Goal: Task Accomplishment & Management: Complete application form

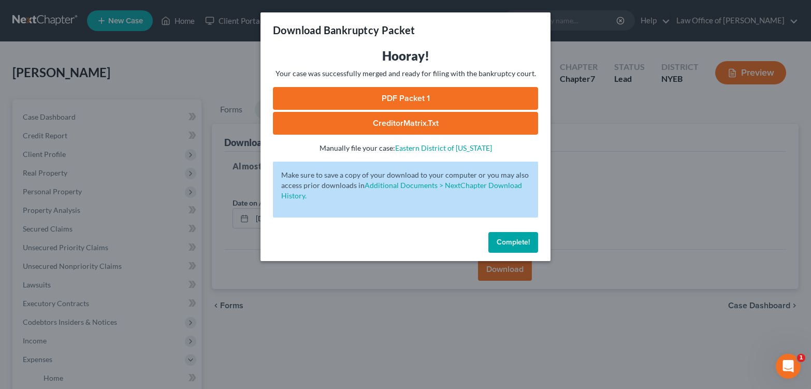
click at [530, 247] on span "Complete!" at bounding box center [513, 242] width 33 height 9
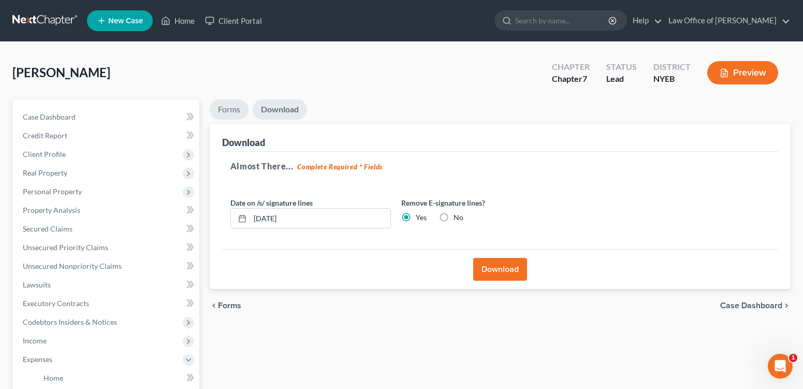
click at [233, 120] on link "Forms" at bounding box center [229, 109] width 39 height 20
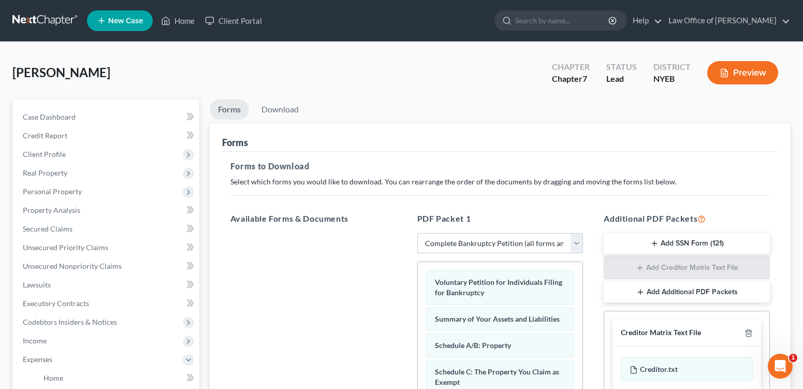
click at [569, 254] on select "Choose Default Petition PDF Packet Complete Bankruptcy Petition (all forms and …" at bounding box center [500, 243] width 166 height 21
click at [418, 254] on select "Choose Default Petition PDF Packet Complete Bankruptcy Petition (all forms and …" at bounding box center [500, 243] width 166 height 21
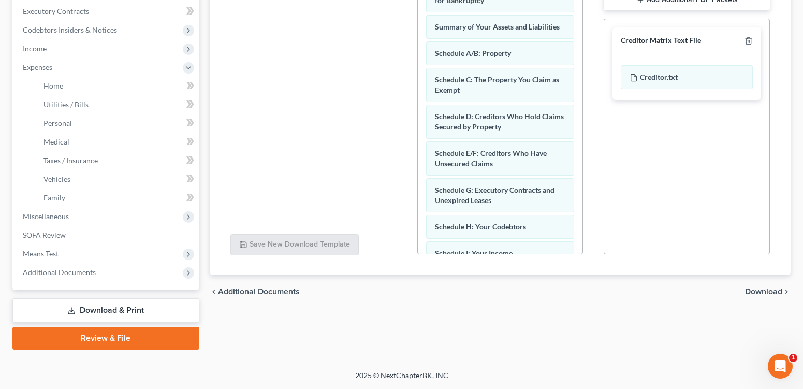
scroll to position [18, 0]
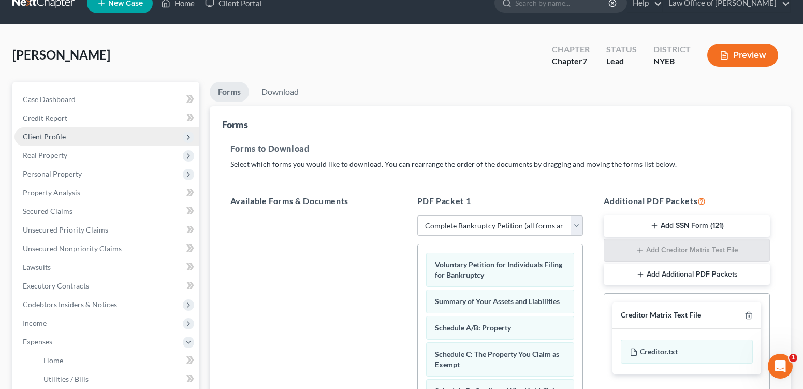
click at [49, 141] on span "Client Profile" at bounding box center [44, 136] width 43 height 9
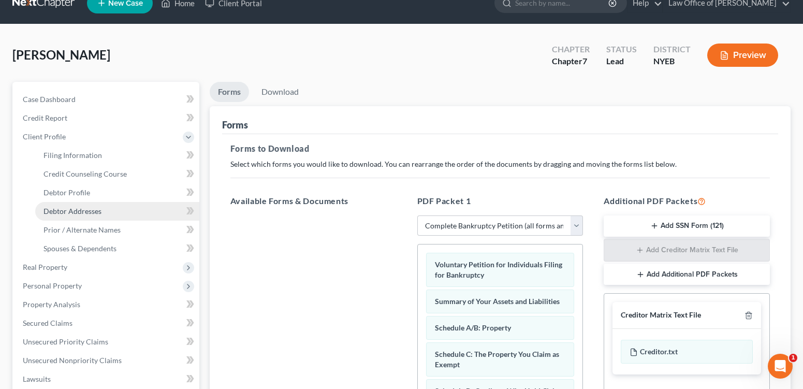
click at [84, 215] on span "Debtor Addresses" at bounding box center [73, 211] width 58 height 9
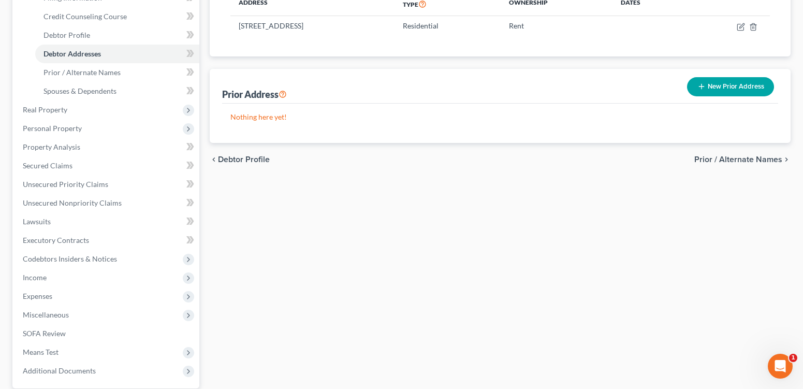
scroll to position [354, 0]
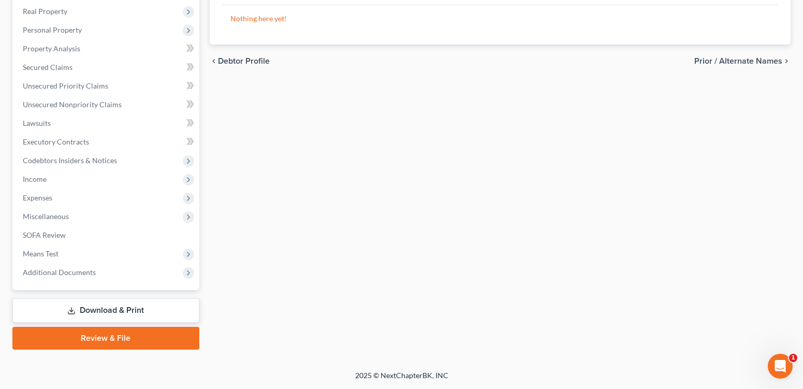
click at [106, 300] on link "Download & Print" at bounding box center [105, 310] width 187 height 24
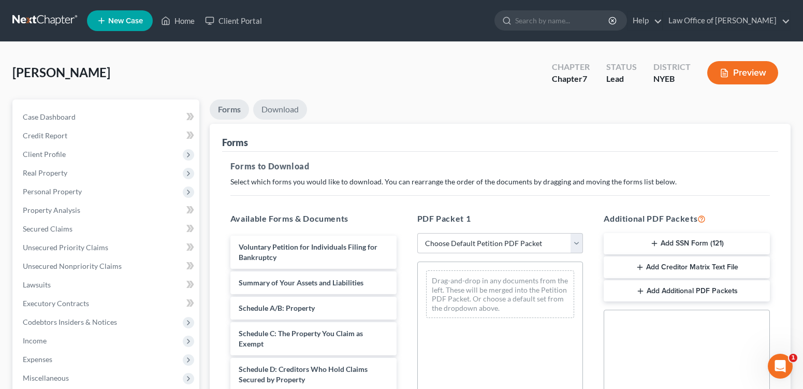
click at [284, 120] on link "Download" at bounding box center [280, 109] width 54 height 20
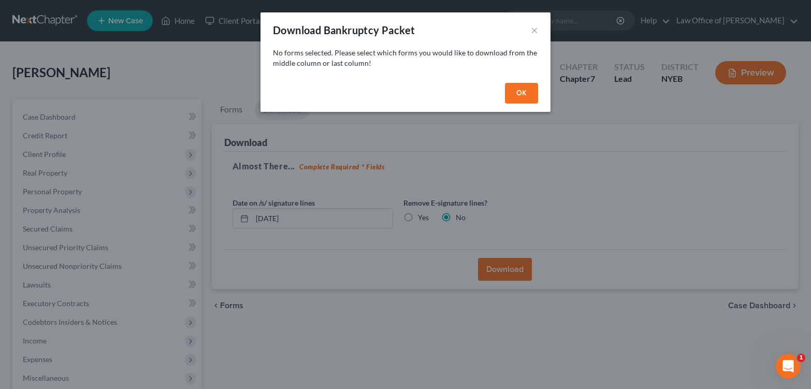
click at [537, 100] on button "OK" at bounding box center [521, 93] width 33 height 21
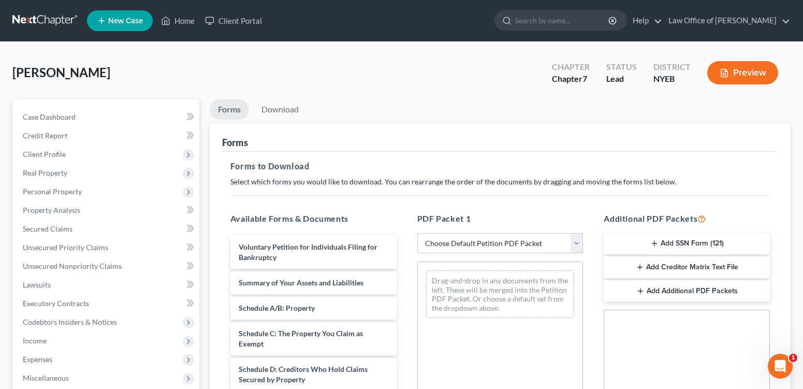
click at [478, 254] on select "Choose Default Petition PDF Packet Complete Bankruptcy Petition (all forms and …" at bounding box center [500, 243] width 166 height 21
select select "0"
click at [418, 254] on select "Choose Default Petition PDF Packet Complete Bankruptcy Petition (all forms and …" at bounding box center [500, 243] width 166 height 21
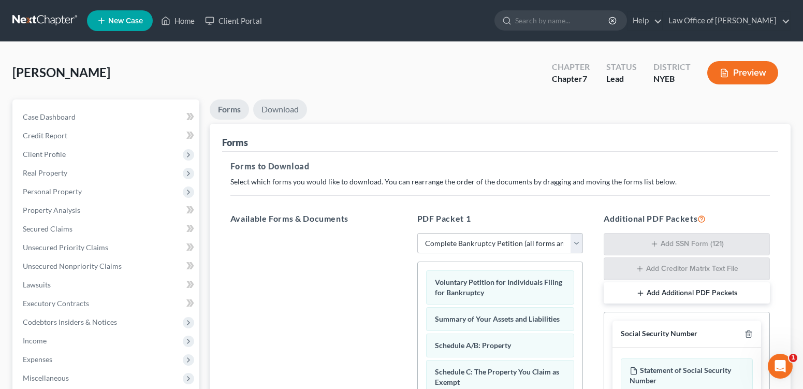
click at [300, 120] on link "Download" at bounding box center [280, 109] width 54 height 20
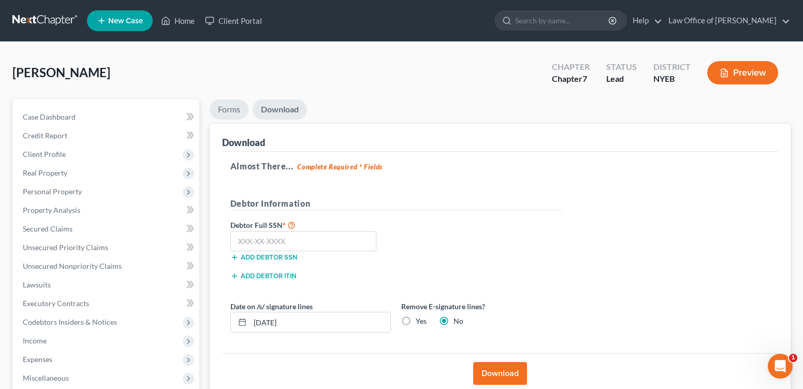
click at [231, 120] on link "Forms" at bounding box center [229, 109] width 39 height 20
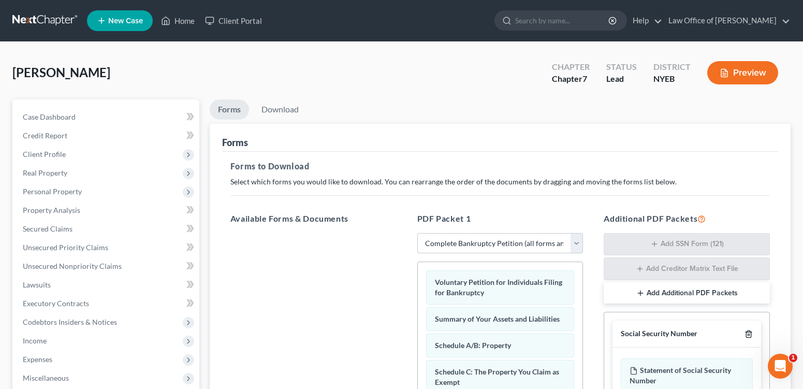
click at [749, 336] on line "button" at bounding box center [749, 335] width 0 height 2
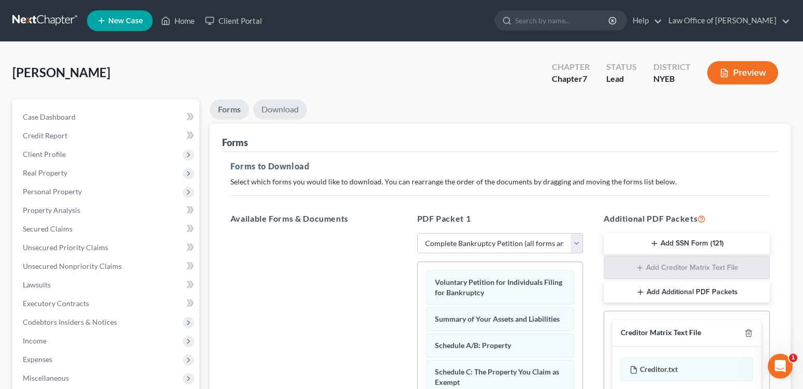
click at [293, 120] on link "Download" at bounding box center [280, 109] width 54 height 20
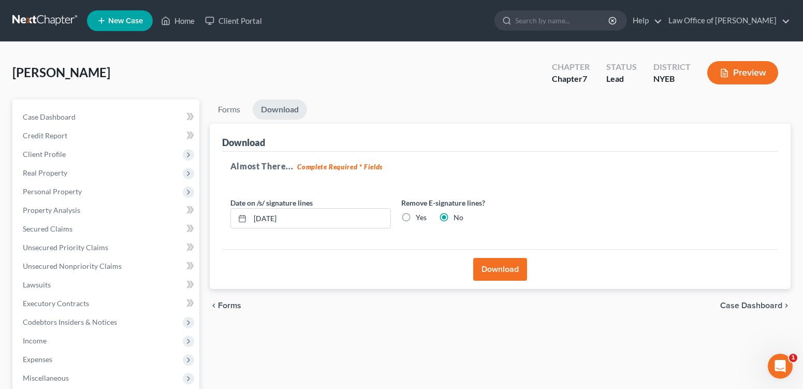
click at [427, 223] on label "Yes" at bounding box center [421, 217] width 11 height 10
click at [427, 219] on input "Yes" at bounding box center [423, 215] width 7 height 7
radio input "true"
radio input "false"
click at [497, 281] on button "Download" at bounding box center [500, 269] width 54 height 23
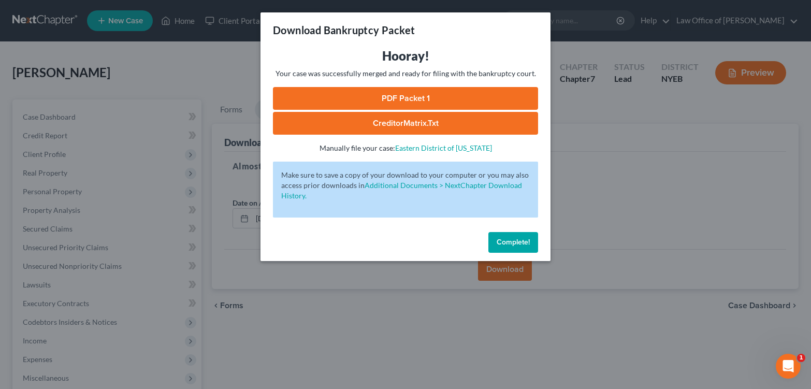
click at [417, 106] on link "PDF Packet 1" at bounding box center [405, 98] width 265 height 23
drag, startPoint x: 530, startPoint y: 273, endPoint x: 421, endPoint y: 149, distance: 165.9
click at [530, 247] on span "Complete!" at bounding box center [513, 242] width 33 height 9
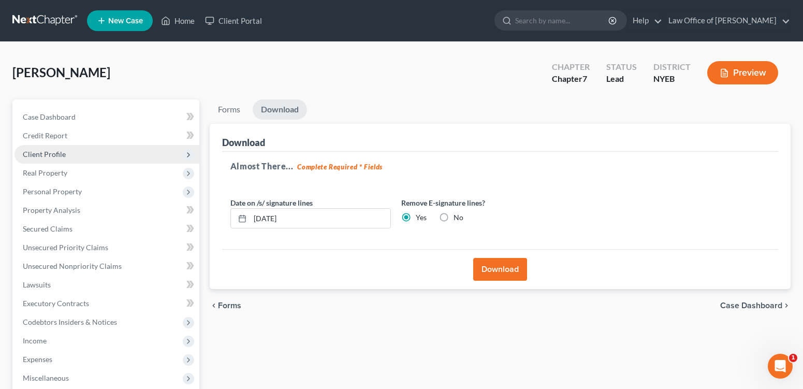
click at [53, 158] on span "Client Profile" at bounding box center [44, 154] width 43 height 9
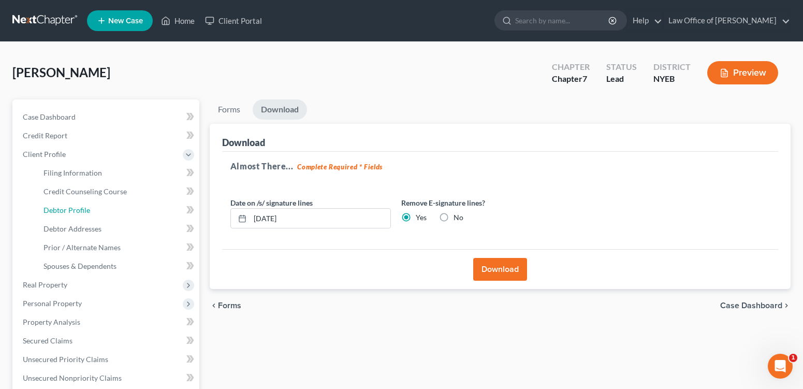
drag, startPoint x: 77, startPoint y: 235, endPoint x: 1, endPoint y: 243, distance: 76.5
click at [77, 214] on span "Debtor Profile" at bounding box center [67, 210] width 47 height 9
select select "3"
select select "1"
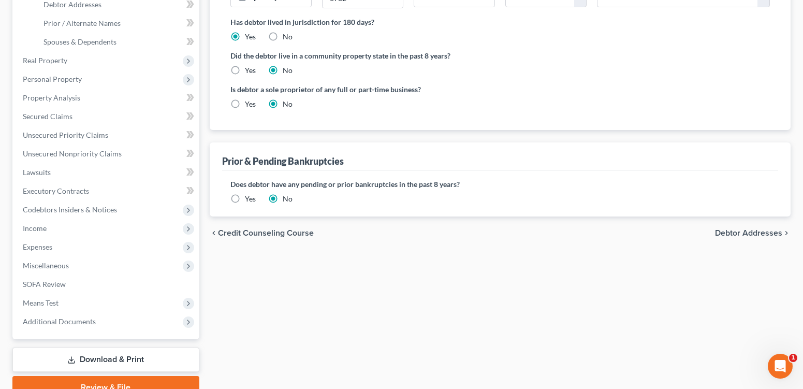
scroll to position [257, 0]
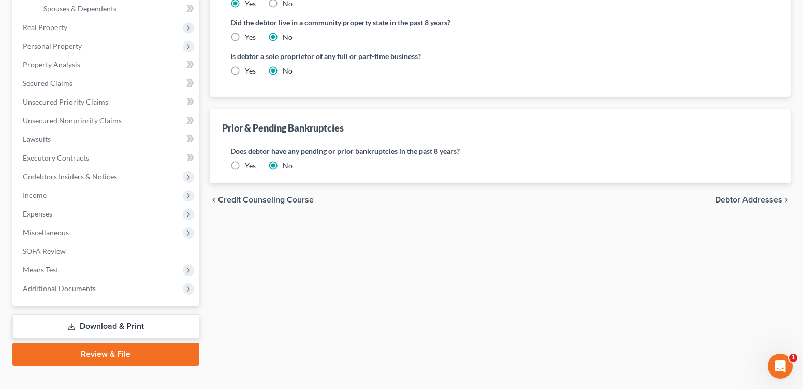
click at [728, 204] on span "Debtor Addresses" at bounding box center [748, 200] width 67 height 8
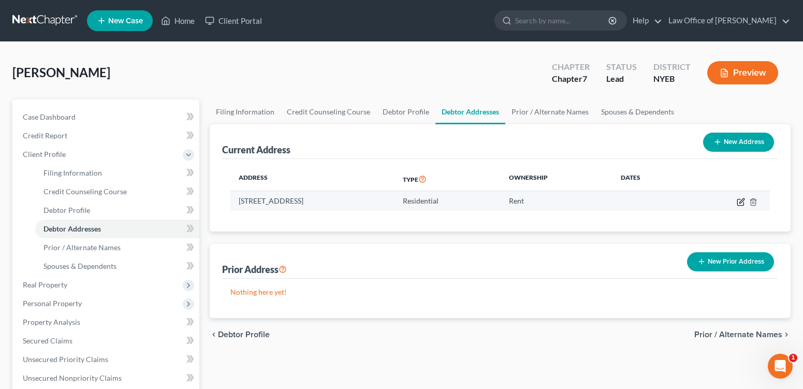
click at [737, 206] on icon "button" at bounding box center [741, 202] width 8 height 8
select select "35"
select select "23"
select select "0"
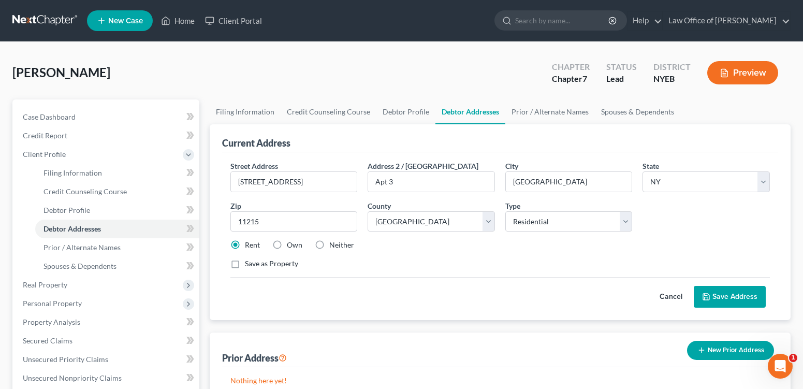
click at [381, 269] on div "Save as Property" at bounding box center [500, 263] width 540 height 10
click at [656, 307] on button "Cancel" at bounding box center [671, 296] width 46 height 21
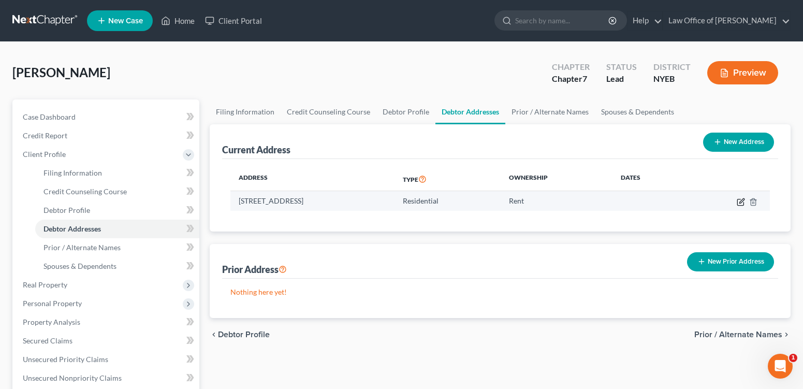
click at [737, 206] on icon "button" at bounding box center [741, 202] width 8 height 8
select select "35"
select select "23"
select select "0"
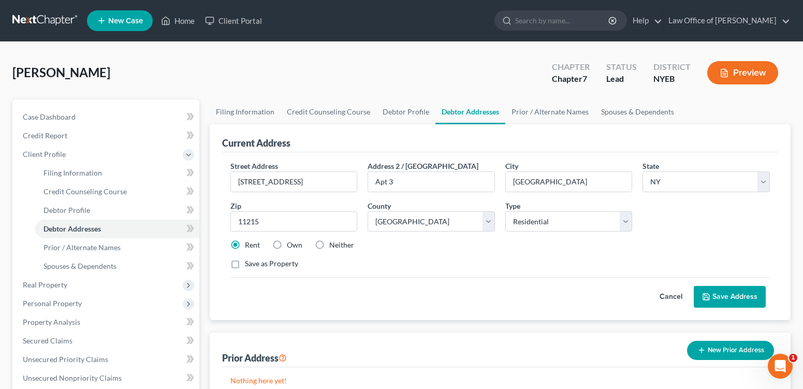
drag, startPoint x: 481, startPoint y: 283, endPoint x: 305, endPoint y: 285, distance: 176.1
click at [481, 278] on div "Street Address * [STREET_ADDRESS] * [GEOGRAPHIC_DATA] * State [US_STATE] AK AR …" at bounding box center [500, 219] width 550 height 117
click at [287, 250] on label "Own" at bounding box center [295, 245] width 16 height 10
click at [291, 247] on input "Own" at bounding box center [294, 243] width 7 height 7
radio input "true"
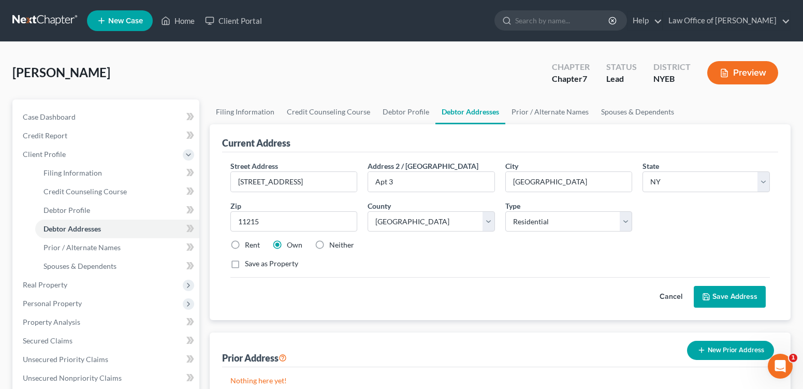
drag, startPoint x: 237, startPoint y: 273, endPoint x: 248, endPoint y: 292, distance: 21.9
click at [245, 250] on label "Rent" at bounding box center [252, 245] width 15 height 10
click at [249, 247] on input "Rent" at bounding box center [252, 243] width 7 height 7
radio input "true"
click at [273, 269] on label "Save as Property" at bounding box center [271, 263] width 53 height 10
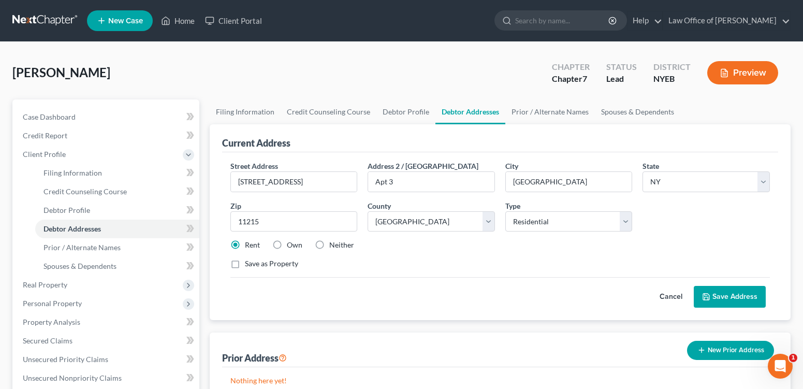
click at [256, 265] on input "Save as Property" at bounding box center [252, 261] width 7 height 7
checkbox input "true"
drag, startPoint x: 726, startPoint y: 330, endPoint x: 730, endPoint y: 355, distance: 25.7
click at [727, 308] on button "Save Address" at bounding box center [730, 297] width 72 height 22
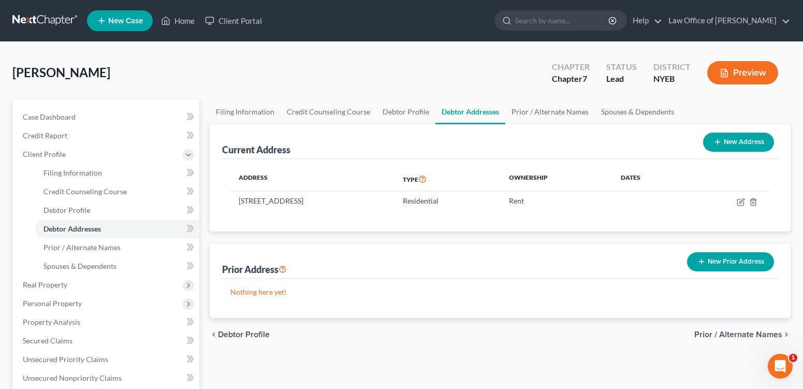
click at [735, 81] on button "Preview" at bounding box center [742, 72] width 71 height 23
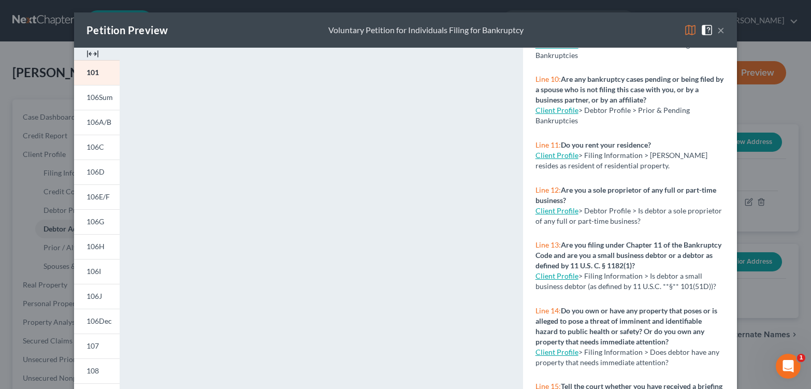
scroll to position [445, 0]
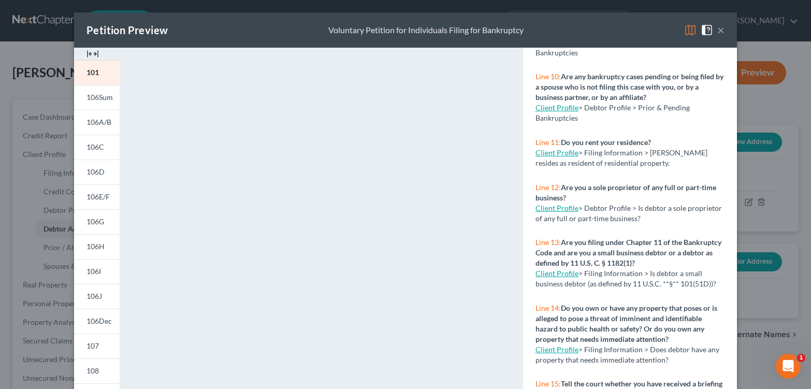
click at [639, 147] on strong "Do you rent your residence?" at bounding box center [606, 142] width 90 height 9
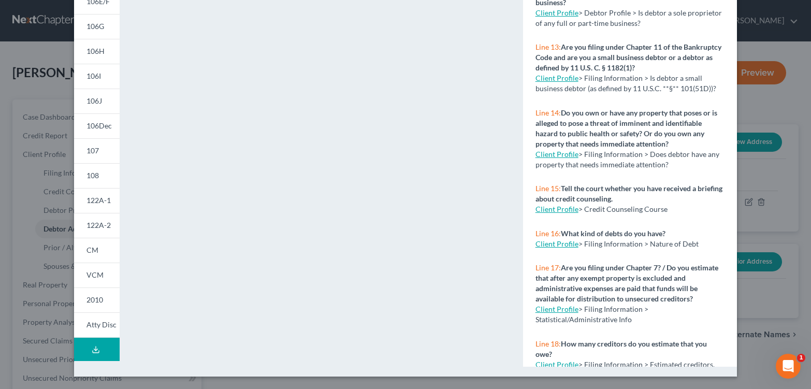
scroll to position [249, 0]
click at [512, 91] on div "<object ng-attr-data='[URL][DOMAIN_NAME]' type='application/pdf' width='100%' h…" at bounding box center [321, 114] width 382 height 524
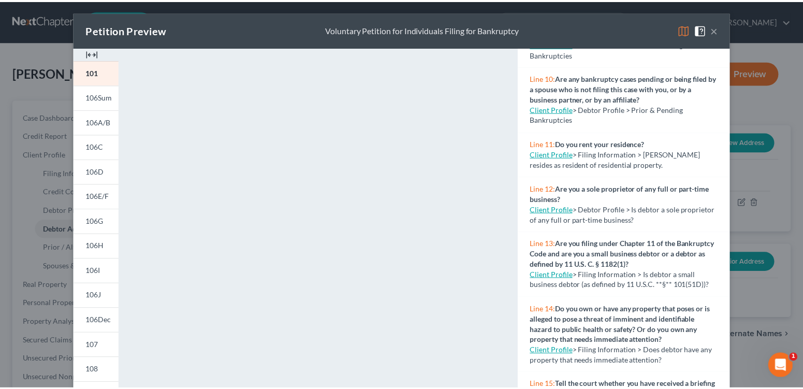
scroll to position [441, 0]
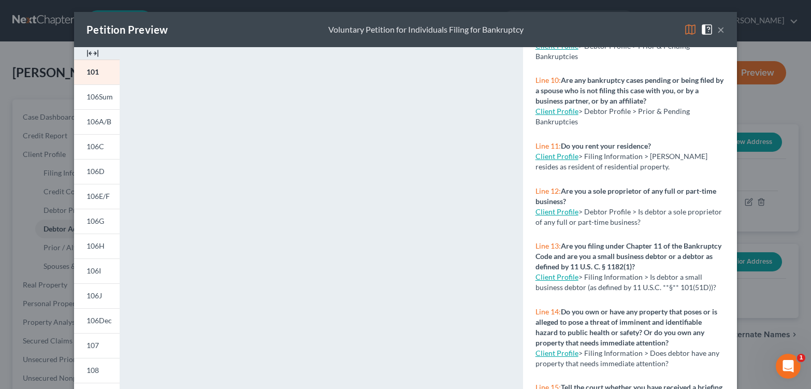
drag, startPoint x: 777, startPoint y: 352, endPoint x: 776, endPoint y: 343, distance: 9.4
click at [776, 343] on body "Home New Case Client Portal Law Office of [PERSON_NAME] Vassallo [EMAIL_ADDRESS…" at bounding box center [405, 331] width 811 height 662
click at [569, 161] on link "Client Profile" at bounding box center [557, 156] width 43 height 9
select select "1"
select select "0"
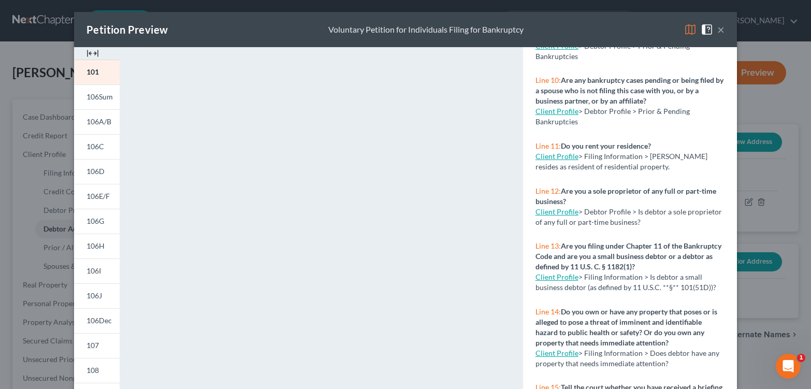
select select "0"
select select "53"
select select "0"
select select "35"
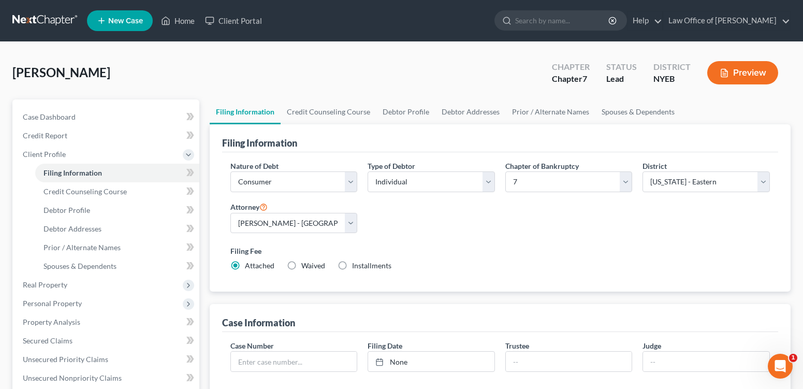
select select "1"
select select "0"
select select "53"
select select "0"
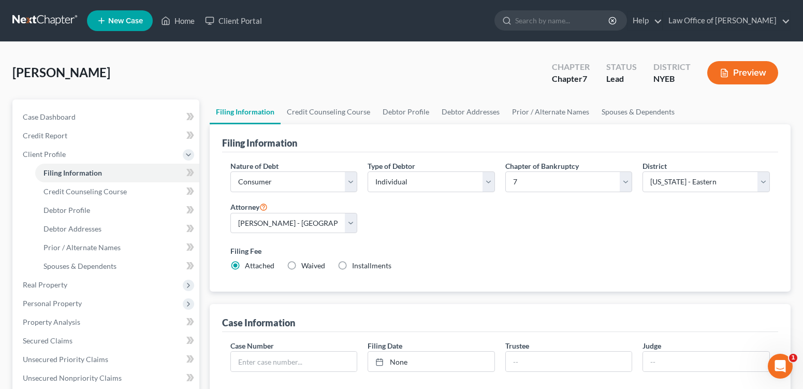
select select "35"
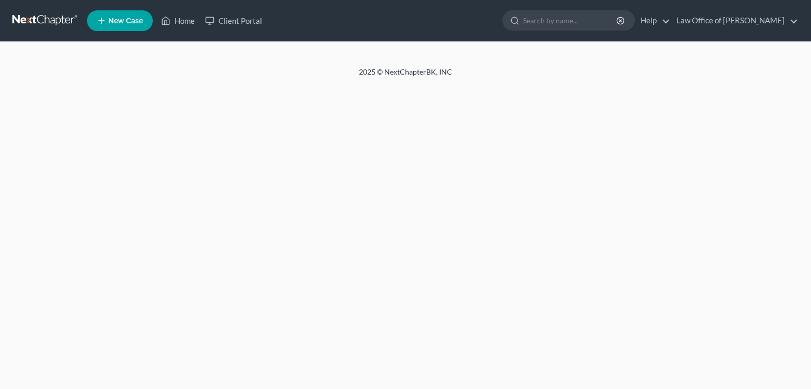
select select "1"
select select "0"
select select "53"
select select "0"
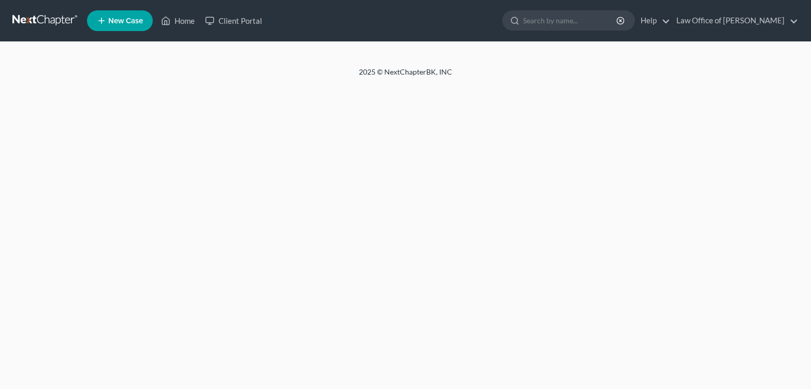
select select "35"
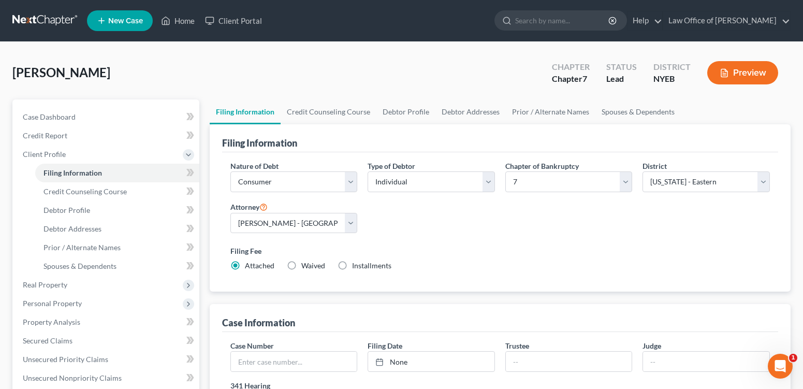
click at [733, 77] on button "Preview" at bounding box center [742, 72] width 71 height 23
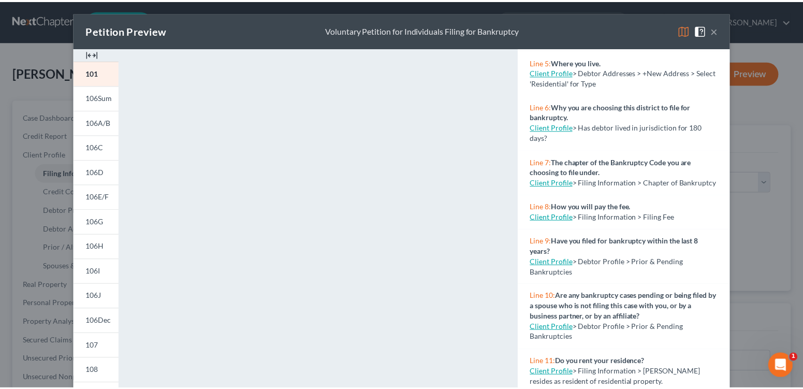
scroll to position [235, 0]
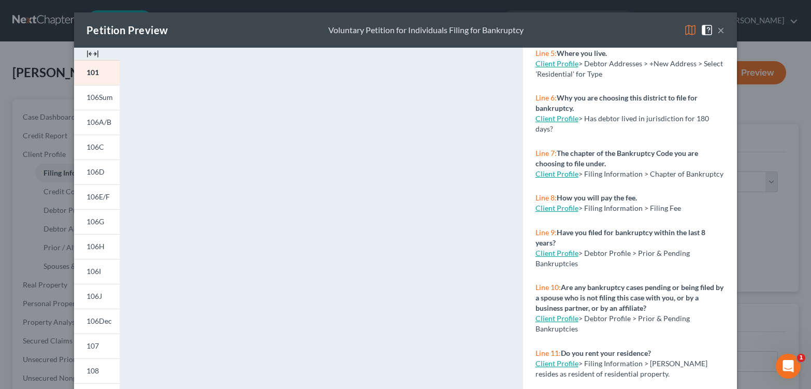
click at [725, 36] on button "×" at bounding box center [720, 30] width 7 height 12
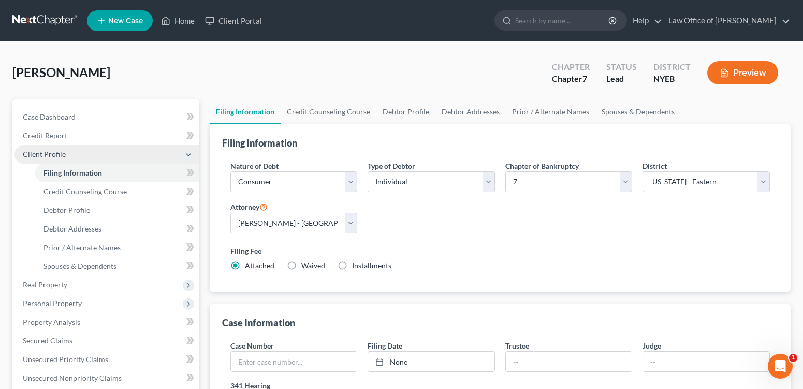
drag, startPoint x: 238, startPoint y: 98, endPoint x: 71, endPoint y: 167, distance: 180.4
click at [236, 97] on div "Szojchet, Yocheved Upgraded Chapter Chapter 7 Status Lead District NYEB Preview" at bounding box center [401, 76] width 778 height 45
drag, startPoint x: 76, startPoint y: 236, endPoint x: 20, endPoint y: 224, distance: 57.2
click at [76, 214] on span "Debtor Profile" at bounding box center [67, 210] width 47 height 9
select select "3"
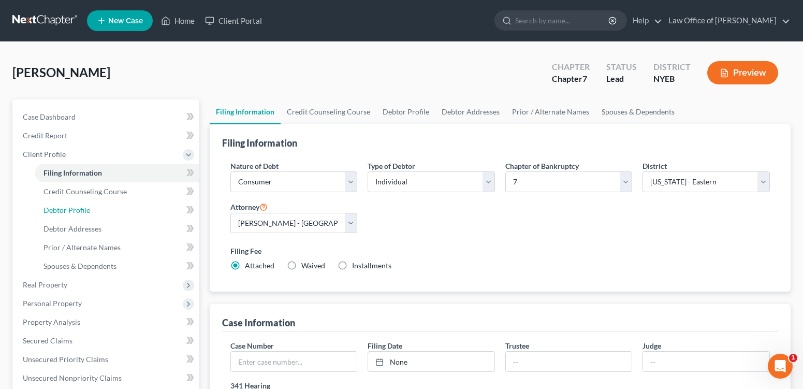
select select "1"
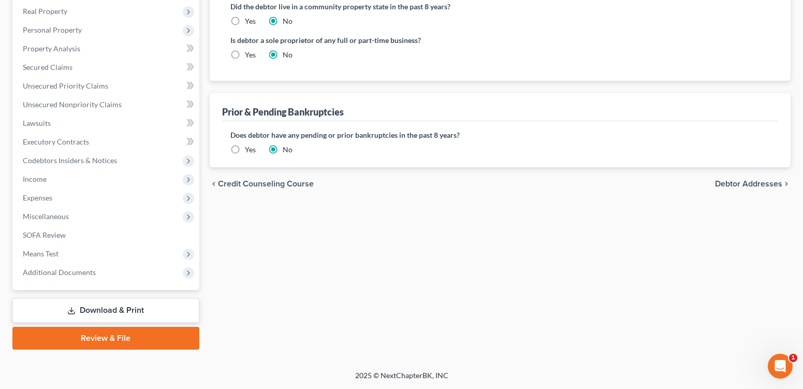
scroll to position [315, 0]
click at [728, 188] on span "Debtor Addresses" at bounding box center [748, 184] width 67 height 8
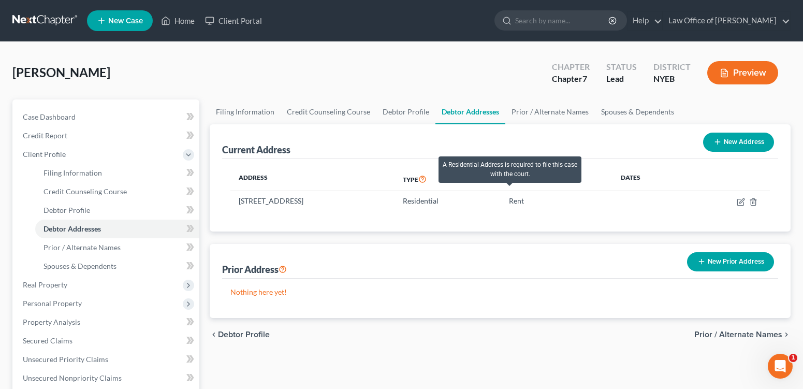
click at [427, 183] on icon at bounding box center [422, 179] width 8 height 10
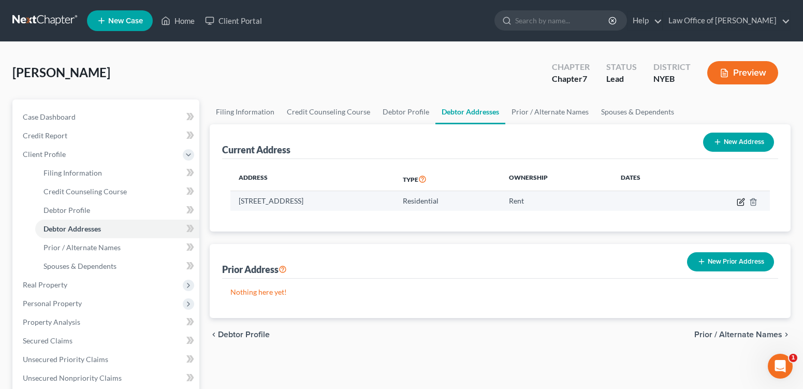
click at [740, 203] on icon "button" at bounding box center [742, 200] width 5 height 5
select select "35"
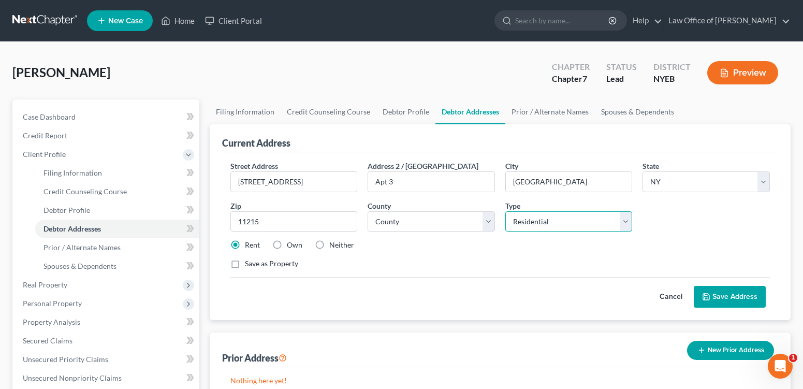
click at [623, 232] on select "Select Residential Mailing Rental Business" at bounding box center [568, 221] width 127 height 21
click at [505, 232] on select "Select Residential Mailing Rental Business" at bounding box center [568, 221] width 127 height 21
select select "1"
click at [724, 308] on button "Save Address" at bounding box center [730, 297] width 72 height 22
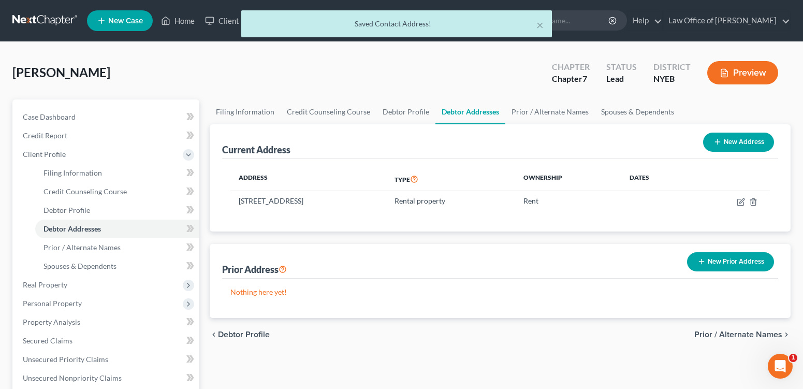
click at [752, 84] on button "Preview" at bounding box center [742, 72] width 71 height 23
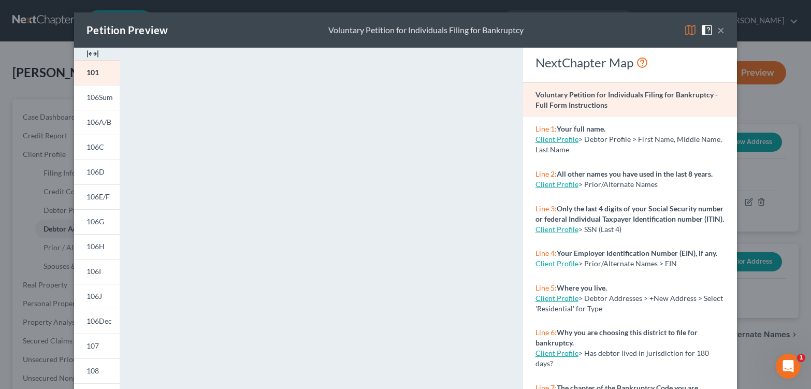
click at [725, 34] on button "×" at bounding box center [720, 30] width 7 height 12
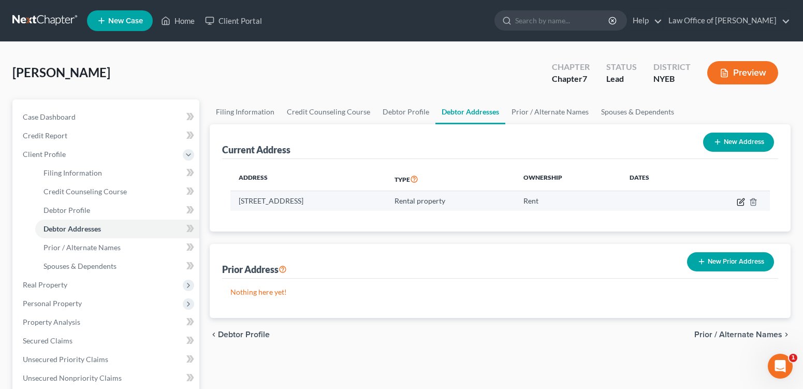
click at [737, 206] on icon "button" at bounding box center [741, 202] width 8 height 8
select select "35"
select select "23"
select select "2"
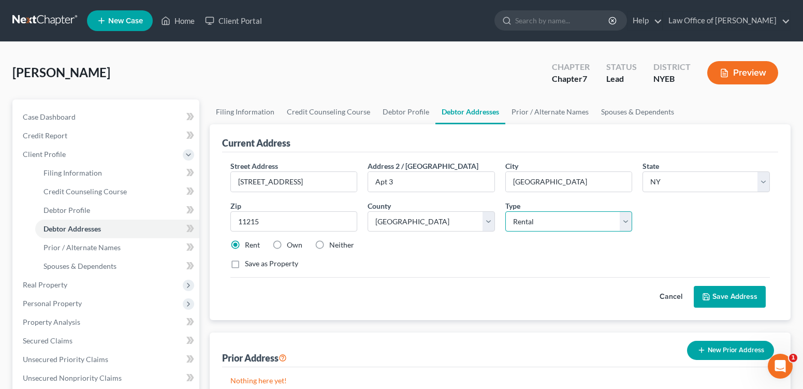
click at [624, 232] on select "Select Residential Mailing Rental Business" at bounding box center [568, 221] width 127 height 21
click at [730, 308] on button "Save Address" at bounding box center [730, 297] width 72 height 22
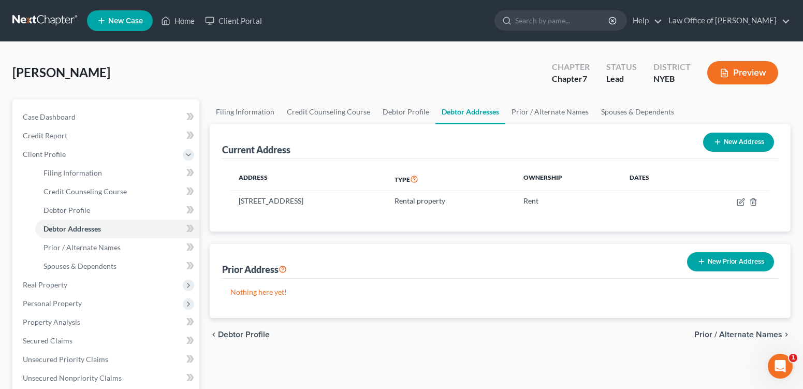
click at [743, 81] on button "Preview" at bounding box center [742, 72] width 71 height 23
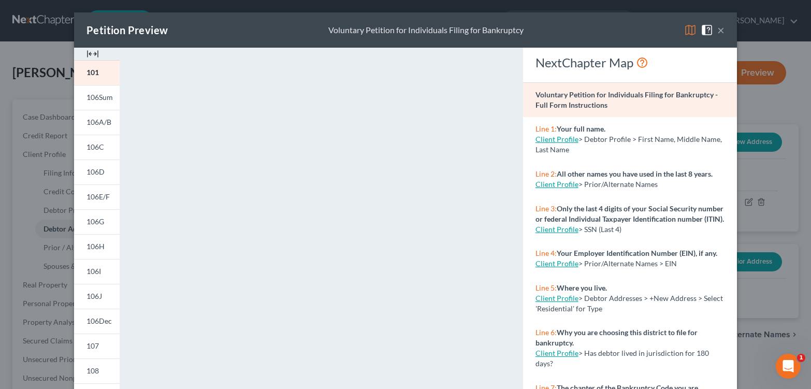
click at [725, 35] on button "×" at bounding box center [720, 30] width 7 height 12
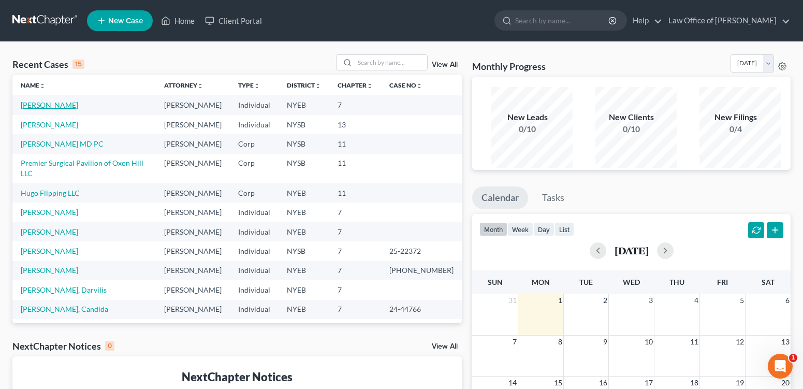
click at [47, 109] on link "[PERSON_NAME]" at bounding box center [49, 104] width 57 height 9
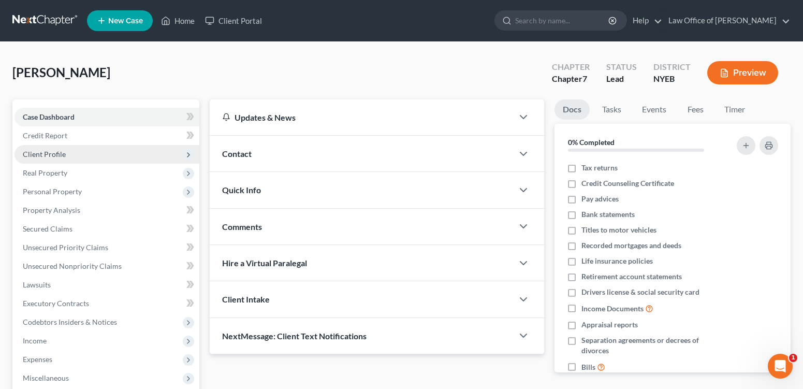
click at [58, 158] on span "Client Profile" at bounding box center [44, 154] width 43 height 9
click at [44, 158] on span "Client Profile" at bounding box center [44, 154] width 43 height 9
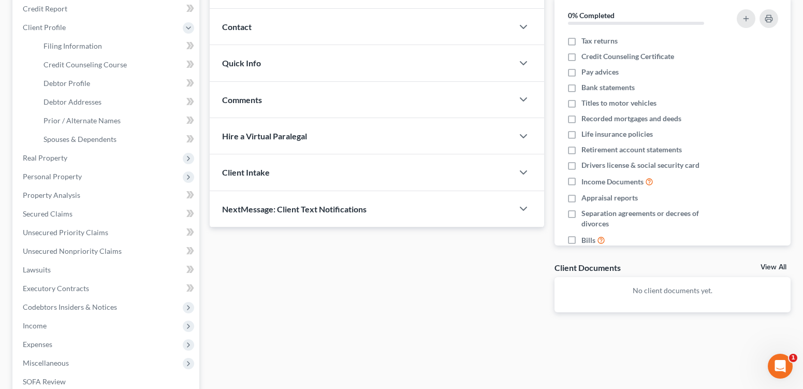
scroll to position [120, 0]
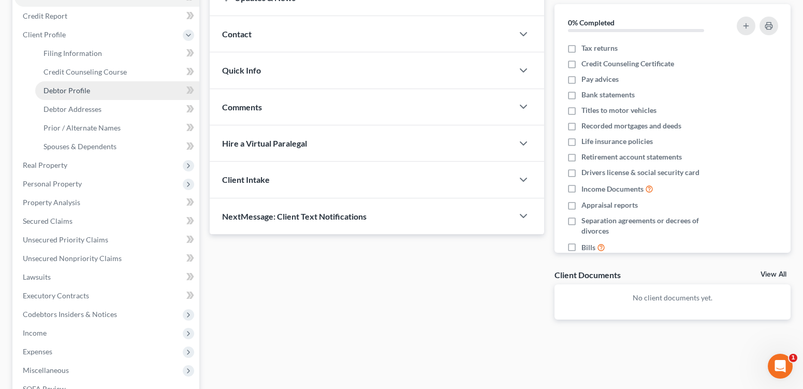
click at [67, 95] on span "Debtor Profile" at bounding box center [67, 90] width 47 height 9
select select "3"
select select "1"
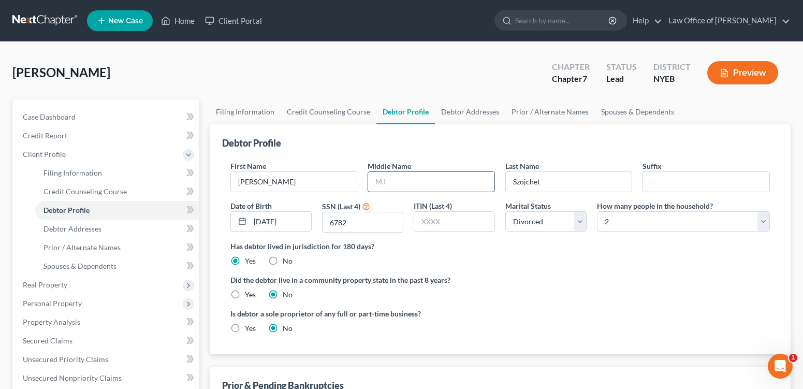
click at [460, 192] on input "text" at bounding box center [431, 182] width 126 height 20
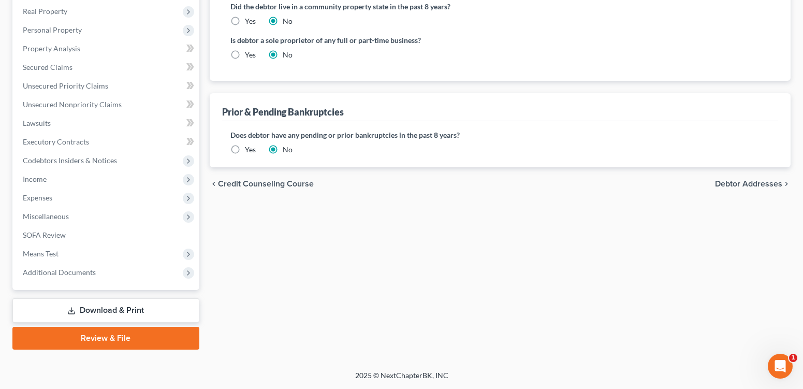
scroll to position [293, 0]
type input "Eleza"
click at [736, 188] on span "Debtor Addresses" at bounding box center [748, 184] width 67 height 8
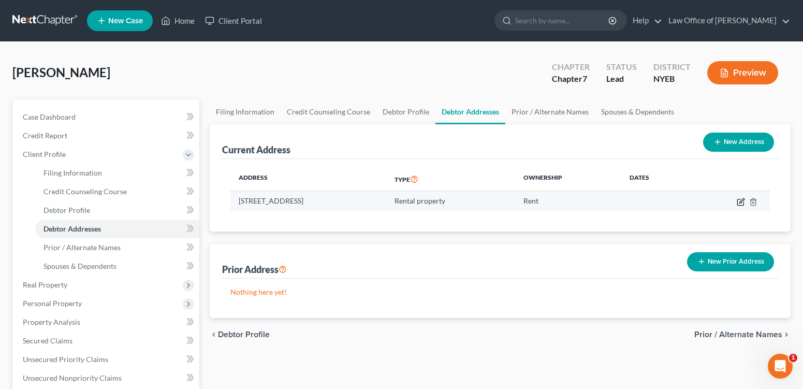
click at [737, 206] on icon "button" at bounding box center [741, 202] width 8 height 8
select select "35"
select select "2"
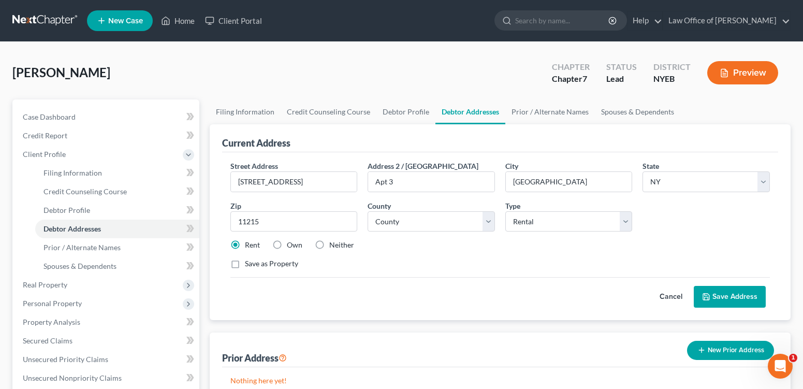
click at [729, 308] on button "Save Address" at bounding box center [730, 297] width 72 height 22
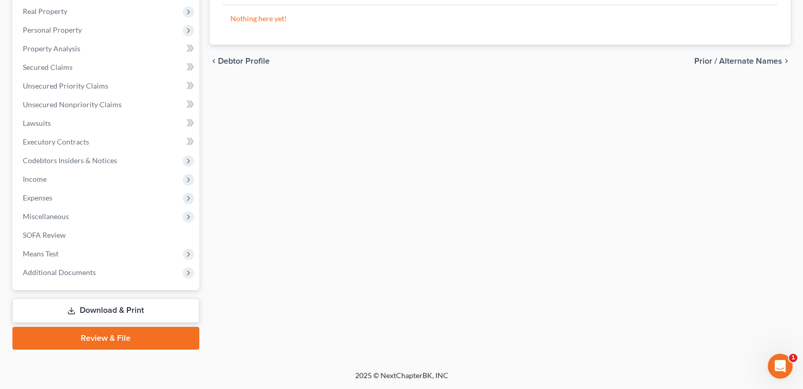
scroll to position [354, 0]
click at [122, 298] on link "Download & Print" at bounding box center [105, 310] width 187 height 24
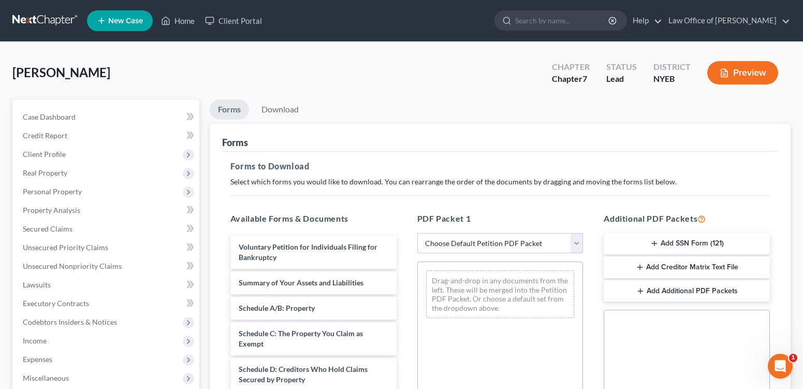
click at [520, 254] on select "Choose Default Petition PDF Packet Complete Bankruptcy Petition (all forms and …" at bounding box center [500, 243] width 166 height 21
select select "0"
click at [418, 254] on select "Choose Default Petition PDF Packet Complete Bankruptcy Petition (all forms and …" at bounding box center [500, 243] width 166 height 21
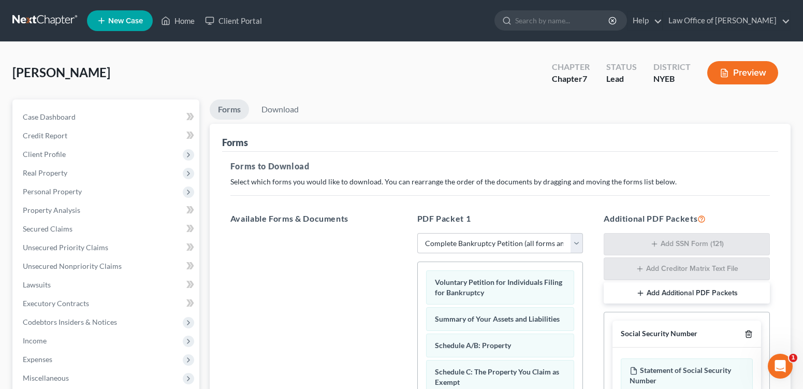
click at [745, 338] on icon "button" at bounding box center [749, 334] width 8 height 8
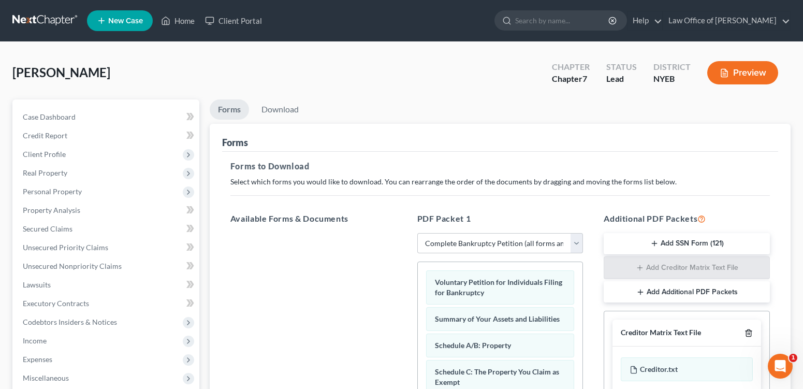
click at [749, 335] on line "button" at bounding box center [749, 334] width 0 height 2
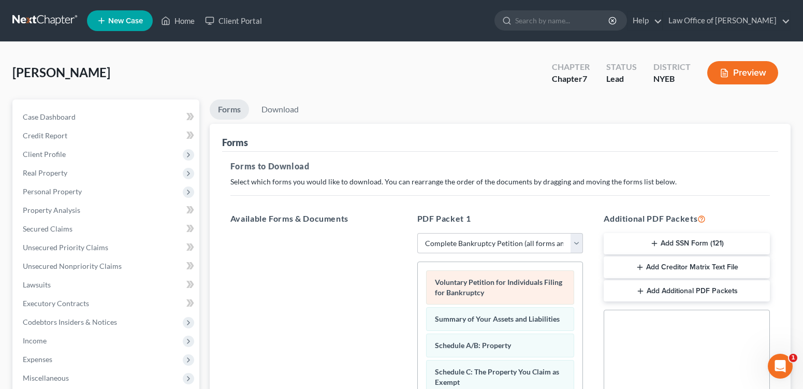
click at [497, 297] on span "Voluntary Petition for Individuals Filing for Bankruptcy" at bounding box center [498, 287] width 127 height 19
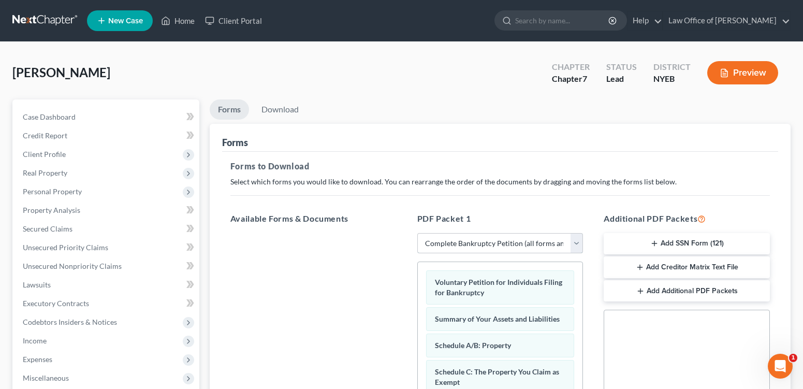
click at [575, 254] on select "Choose Default Petition PDF Packet Complete Bankruptcy Petition (all forms and …" at bounding box center [500, 243] width 166 height 21
click at [418, 254] on select "Choose Default Petition PDF Packet Complete Bankruptcy Petition (all forms and …" at bounding box center [500, 243] width 166 height 21
click at [282, 120] on link "Download" at bounding box center [280, 109] width 54 height 20
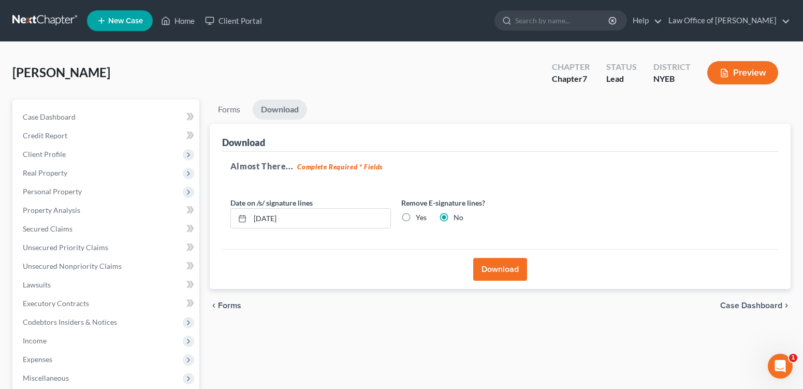
click at [427, 223] on label "Yes" at bounding box center [421, 217] width 11 height 10
click at [427, 219] on input "Yes" at bounding box center [423, 215] width 7 height 7
radio input "true"
radio input "false"
click at [488, 281] on button "Download" at bounding box center [500, 269] width 54 height 23
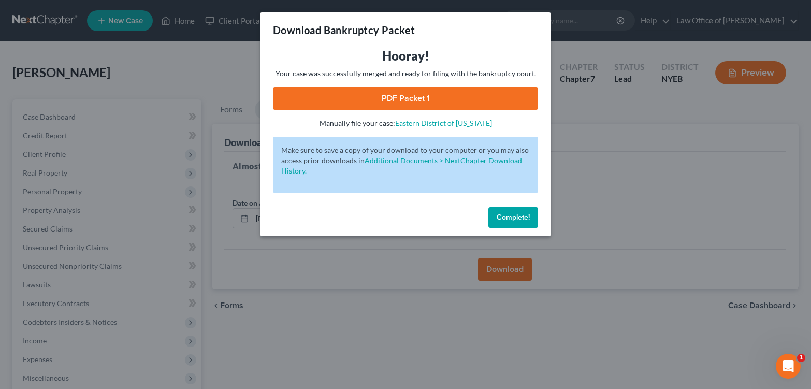
click at [436, 110] on link "PDF Packet 1" at bounding box center [405, 98] width 265 height 23
click at [520, 222] on span "Complete!" at bounding box center [513, 217] width 33 height 9
